Goal: Find specific page/section: Find specific page/section

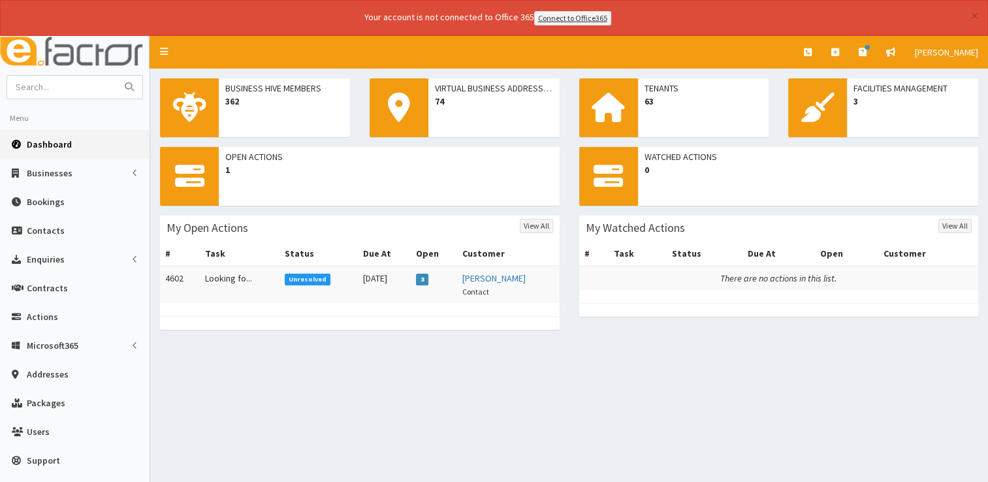
click at [47, 143] on span "Dashboard" at bounding box center [49, 144] width 45 height 12
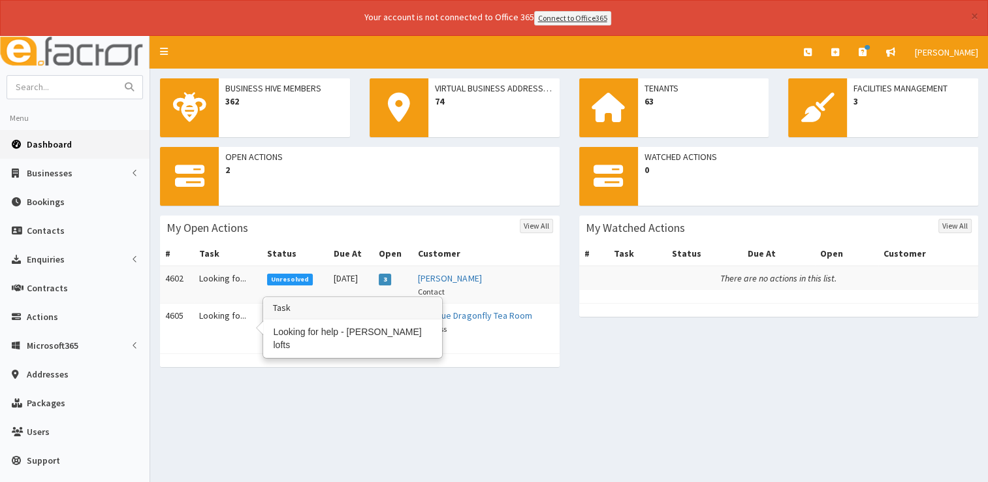
click at [211, 313] on td "Looking fo..." at bounding box center [228, 321] width 68 height 37
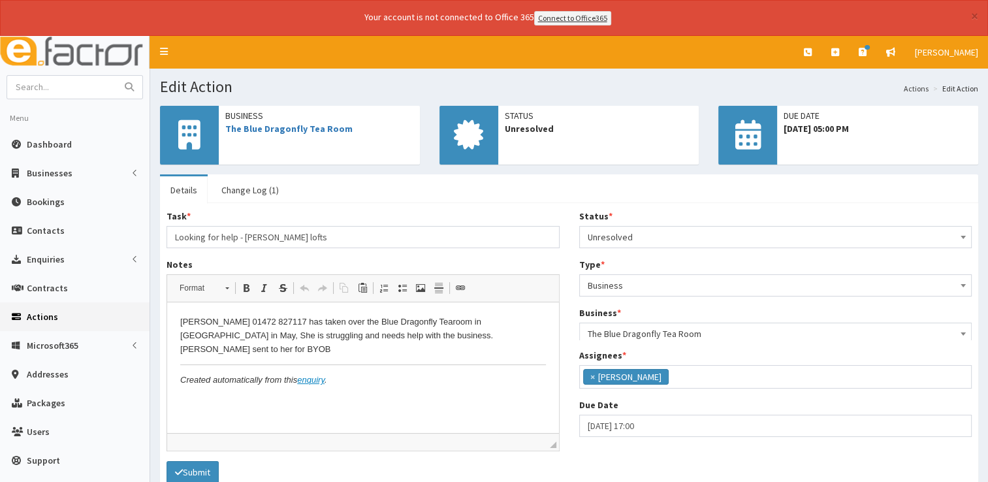
scroll to position [69, 0]
click at [250, 187] on link "Change Log (1)" at bounding box center [250, 189] width 78 height 27
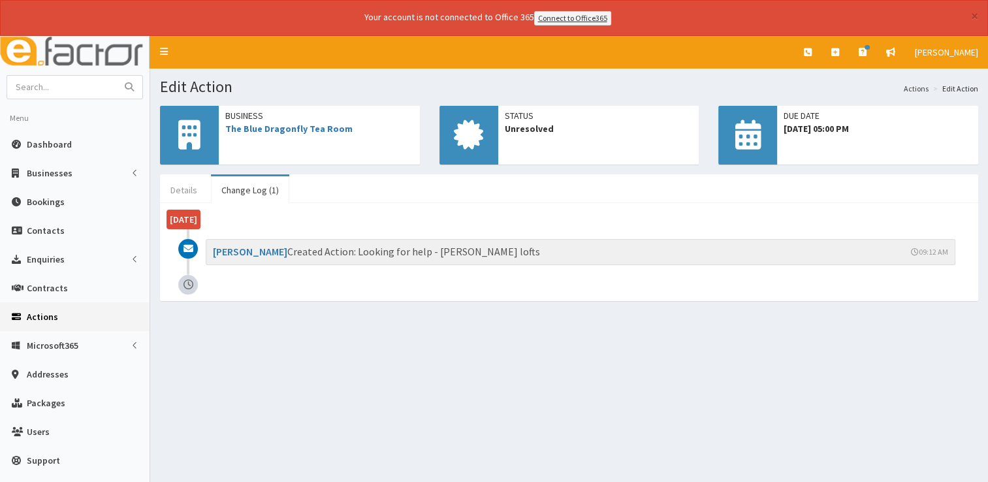
click at [167, 192] on link "Details" at bounding box center [184, 189] width 48 height 27
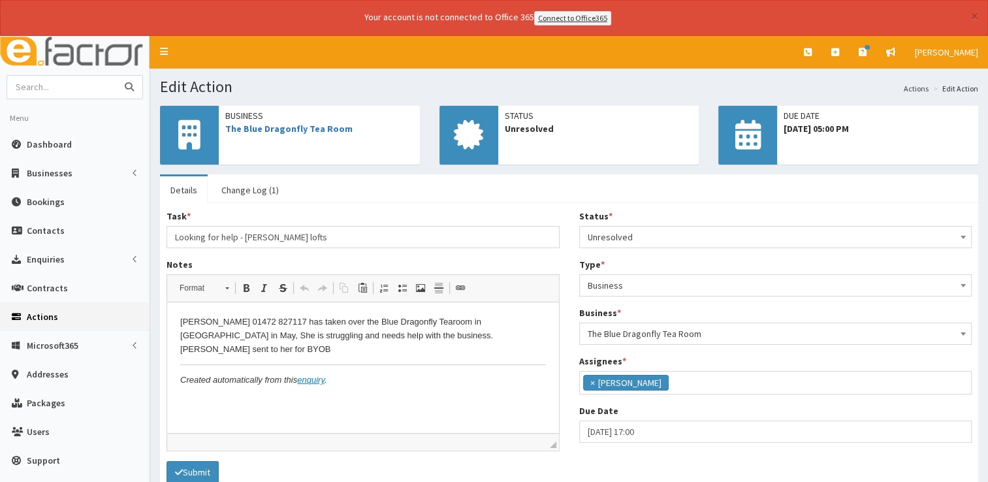
click at [54, 91] on input "text" at bounding box center [62, 87] width 110 height 23
type input "shine"
click at [116, 76] on button "submit" at bounding box center [129, 87] width 26 height 23
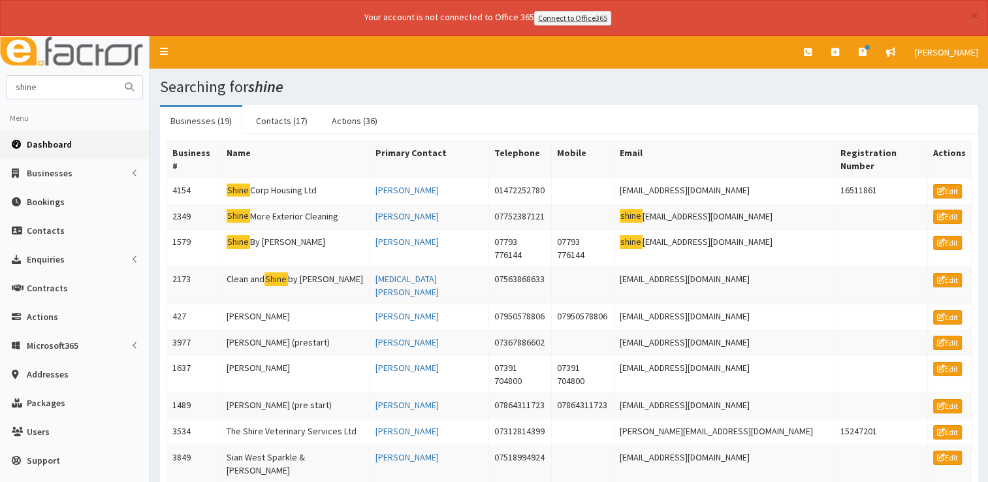
click at [69, 148] on link "Dashboard" at bounding box center [75, 144] width 150 height 29
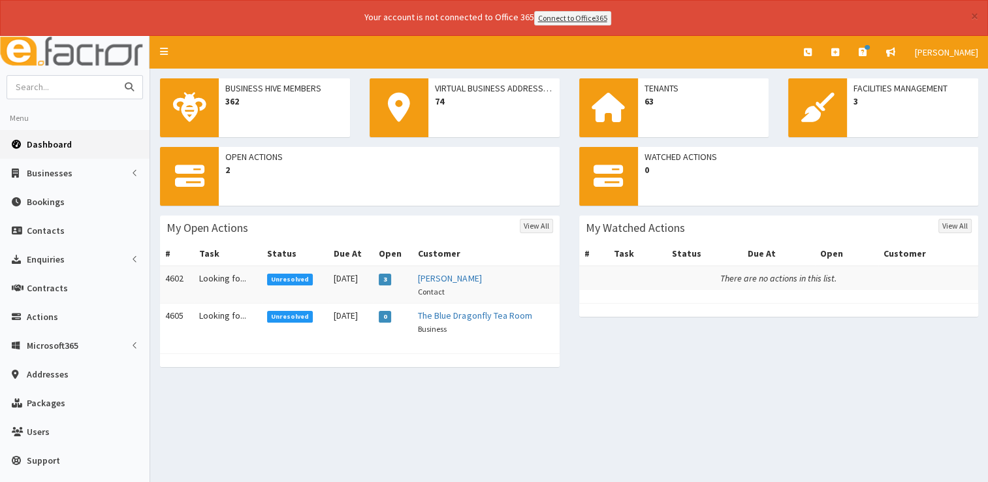
click at [100, 86] on input "text" at bounding box center [62, 87] width 110 height 23
type input "plant patrol"
click at [116, 76] on button "submit" at bounding box center [129, 87] width 26 height 23
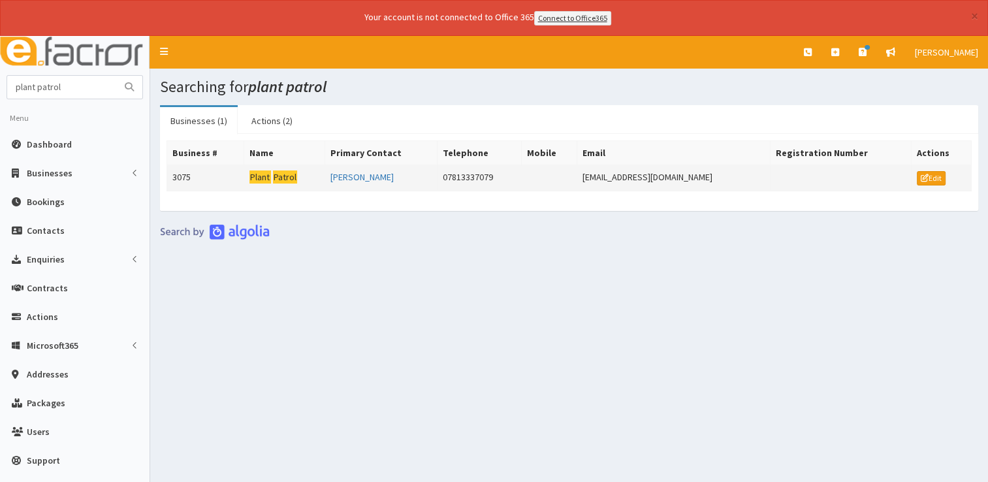
click at [268, 171] on mark "Plant" at bounding box center [260, 177] width 22 height 14
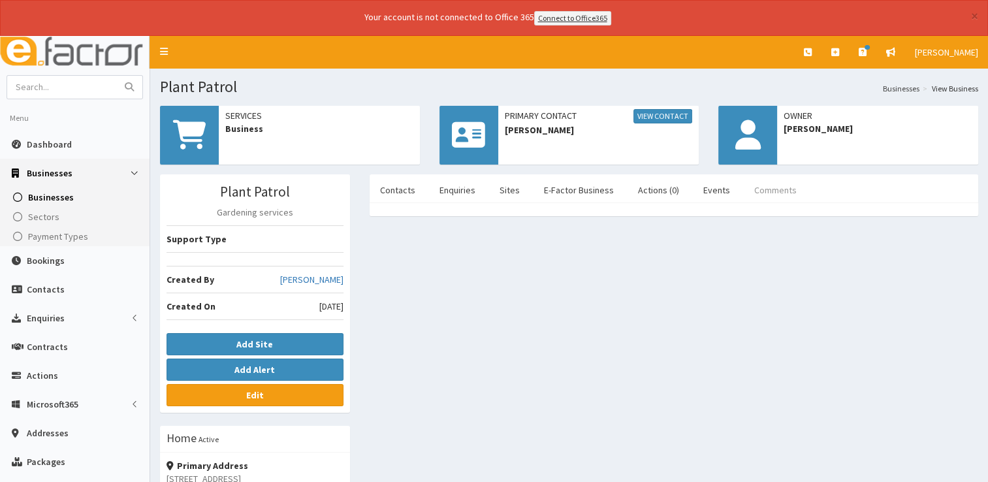
click at [767, 194] on link "Comments" at bounding box center [775, 189] width 63 height 27
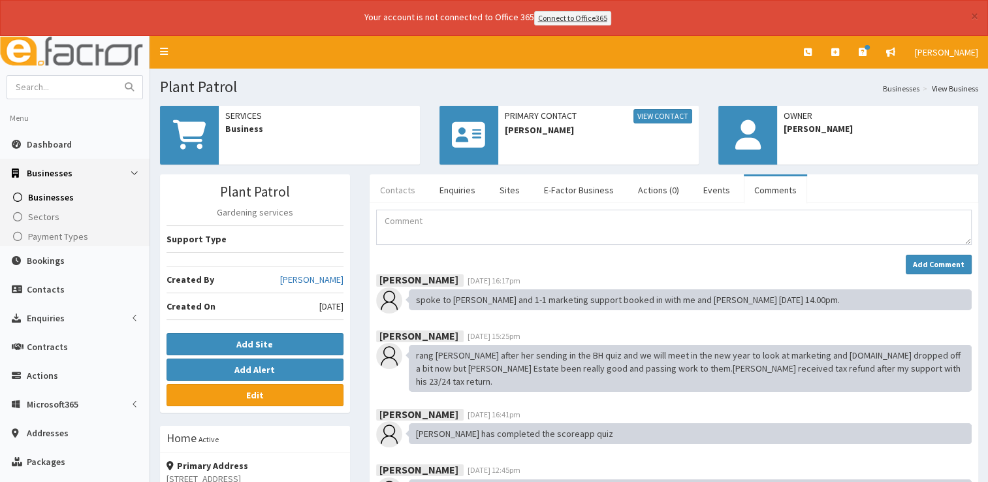
click at [409, 192] on link "Contacts" at bounding box center [398, 189] width 56 height 27
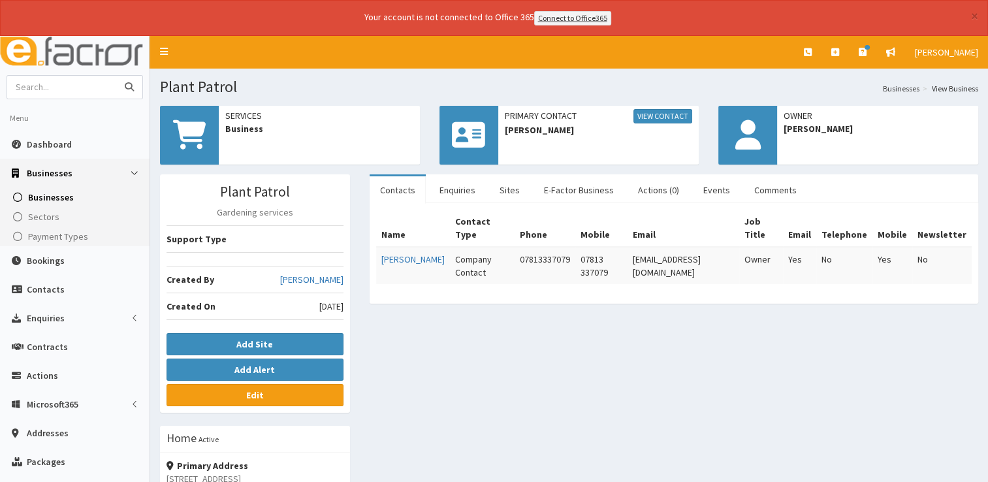
click at [80, 82] on input "text" at bounding box center [62, 87] width 110 height 23
type input "james gallacher"
click at [116, 76] on button "submit" at bounding box center [129, 87] width 26 height 23
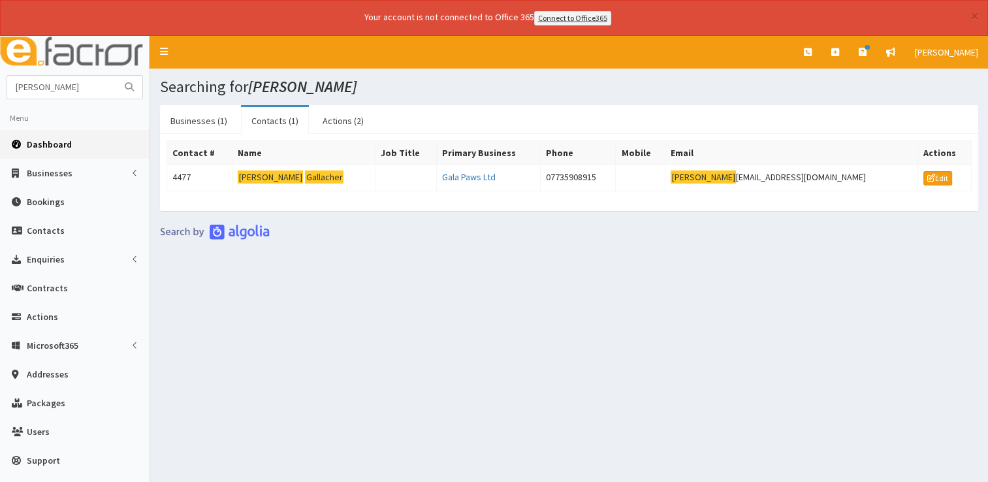
click at [62, 145] on span "Dashboard" at bounding box center [49, 144] width 45 height 12
